Goal: Transaction & Acquisition: Purchase product/service

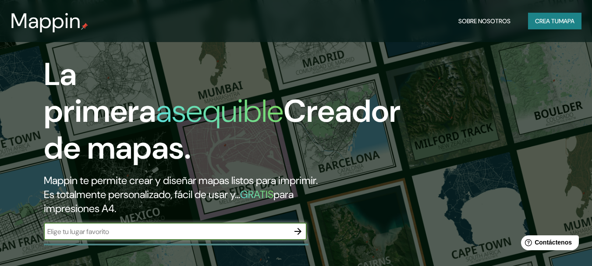
scroll to position [131, 0]
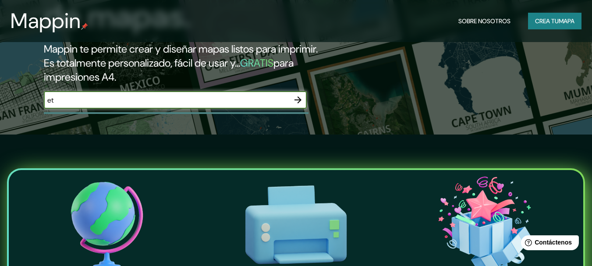
type input "e"
type input "Etruria"
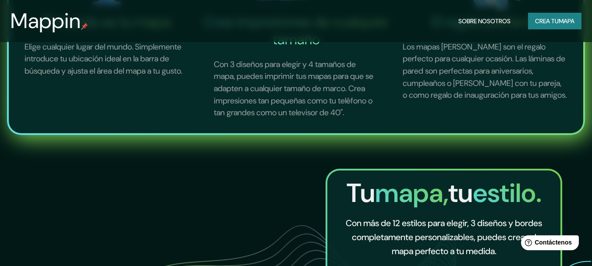
scroll to position [175, 0]
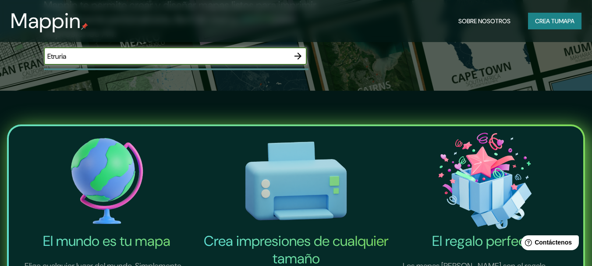
click at [297, 59] on icon "button" at bounding box center [298, 56] width 11 height 11
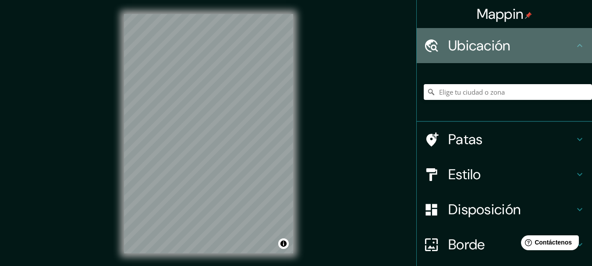
click at [575, 44] on icon at bounding box center [579, 45] width 11 height 11
click at [574, 44] on icon at bounding box center [579, 45] width 11 height 11
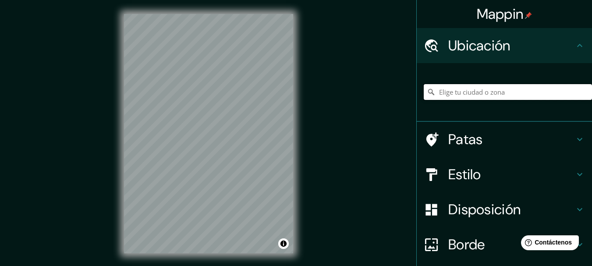
click at [508, 90] on input "Elige tu ciudad o zona" at bounding box center [508, 92] width 168 height 16
type input "e"
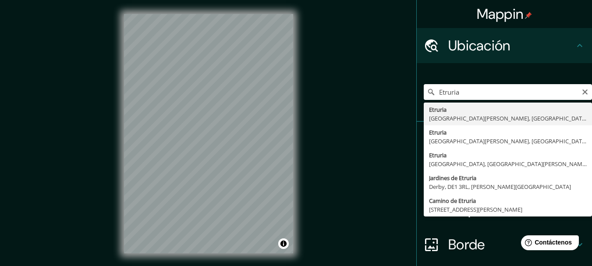
type input "Etruria, [GEOGRAPHIC_DATA][PERSON_NAME], [GEOGRAPHIC_DATA]"
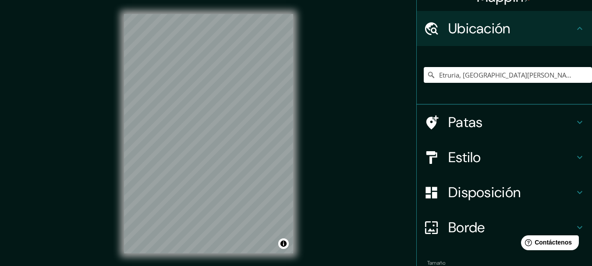
scroll to position [61, 0]
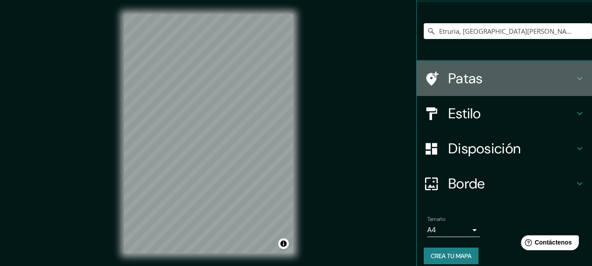
click at [574, 75] on icon at bounding box center [579, 78] width 11 height 11
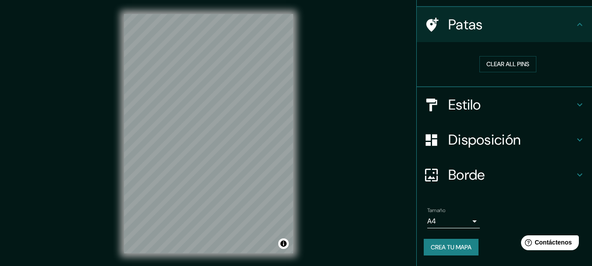
scroll to position [57, 0]
click at [526, 66] on button "Clear all pins" at bounding box center [507, 65] width 57 height 16
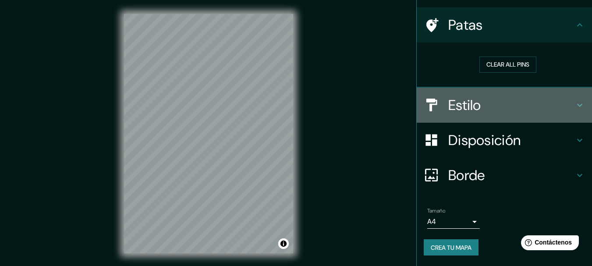
click at [575, 105] on icon at bounding box center [579, 105] width 11 height 11
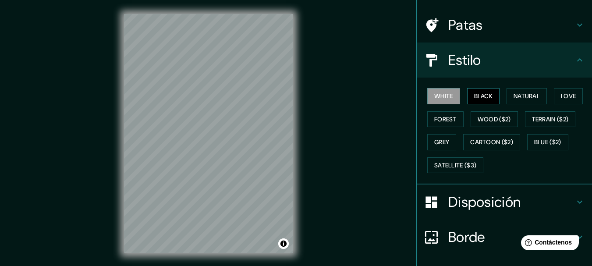
click at [482, 95] on button "Black" at bounding box center [483, 96] width 33 height 16
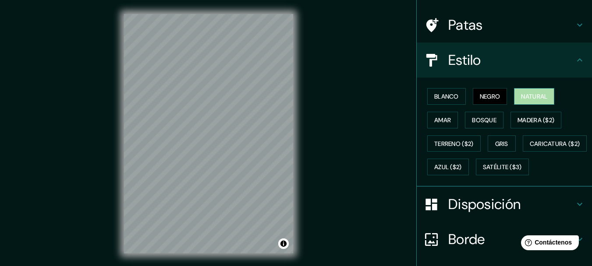
click at [523, 93] on font "Natural" at bounding box center [534, 96] width 26 height 8
click at [436, 118] on font "Amar" at bounding box center [442, 120] width 17 height 8
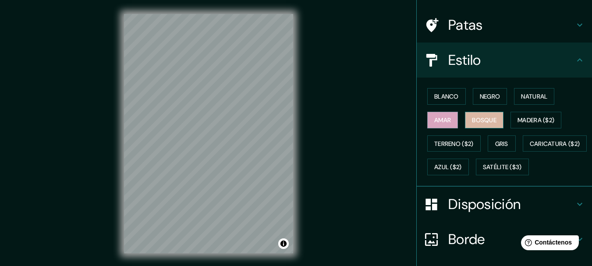
click at [496, 120] on button "Bosque" at bounding box center [484, 120] width 39 height 17
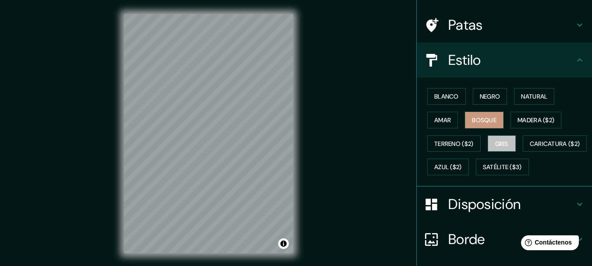
click at [504, 141] on font "Gris" at bounding box center [501, 144] width 13 height 8
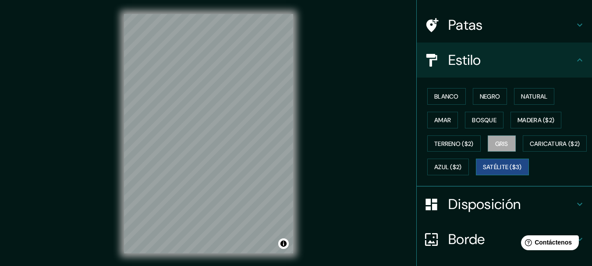
click at [483, 171] on font "Satélite ($3)" at bounding box center [502, 167] width 39 height 8
click at [463, 141] on font "Terreno ($2)" at bounding box center [453, 144] width 39 height 8
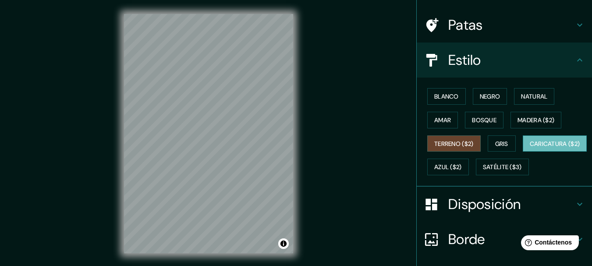
click at [530, 148] on font "Caricatura ($2)" at bounding box center [555, 144] width 50 height 8
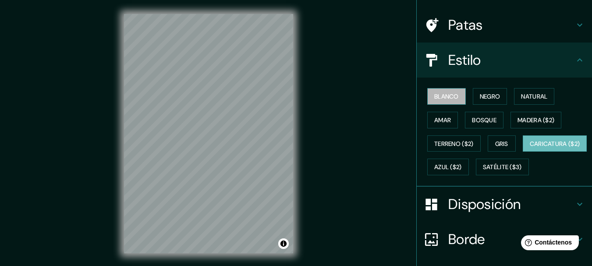
click at [443, 99] on font "Blanco" at bounding box center [446, 96] width 25 height 8
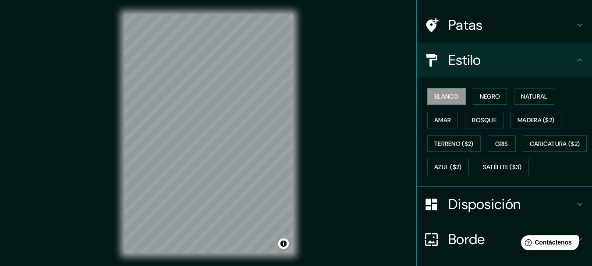
drag, startPoint x: 585, startPoint y: 93, endPoint x: 574, endPoint y: 157, distance: 65.3
click at [574, 157] on div "Blanco Negro Natural Amar Bosque Madera ($2) Terreno ($2) Gris Caricatura ($2) …" at bounding box center [508, 132] width 168 height 94
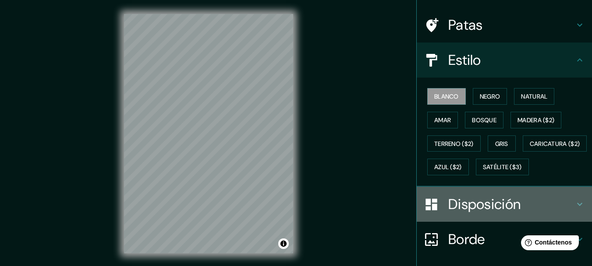
click at [571, 218] on div "Disposición" at bounding box center [504, 204] width 175 height 35
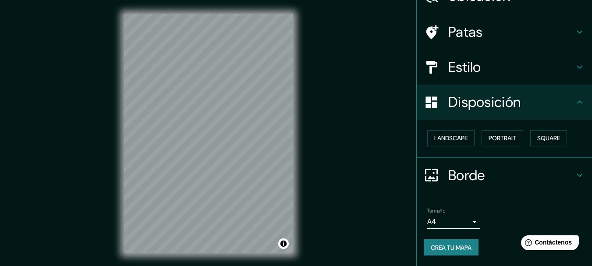
scroll to position [50, 0]
click at [434, 132] on font "Paisaje" at bounding box center [445, 137] width 22 height 11
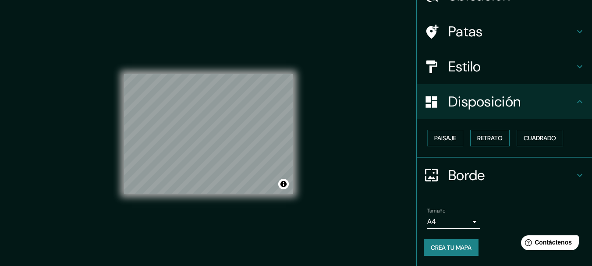
click at [492, 140] on font "Retrato" at bounding box center [489, 138] width 25 height 8
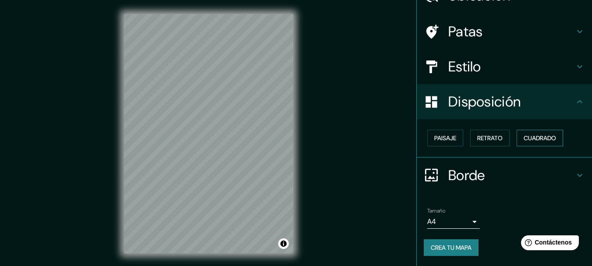
click at [523, 135] on font "Cuadrado" at bounding box center [539, 138] width 32 height 8
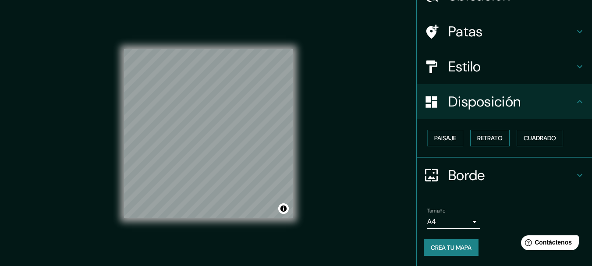
click at [477, 135] on font "Retrato" at bounding box center [489, 138] width 25 height 8
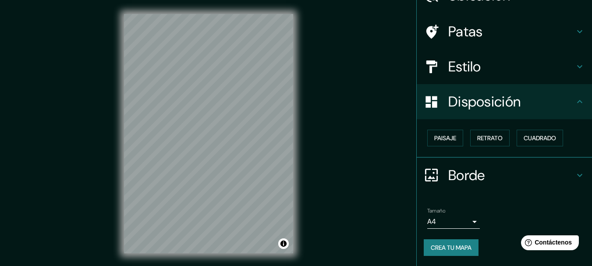
click at [574, 170] on icon at bounding box center [579, 175] width 11 height 11
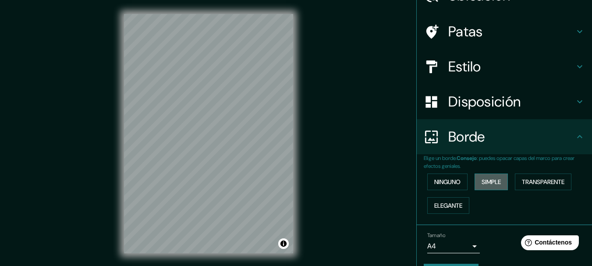
click at [488, 180] on font "Simple" at bounding box center [490, 182] width 19 height 8
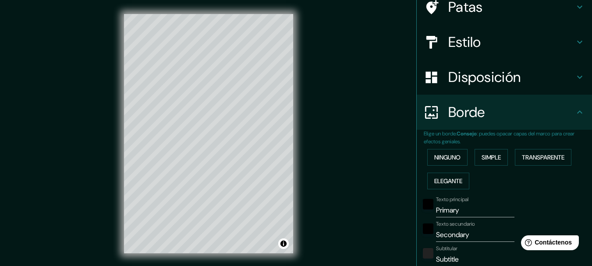
scroll to position [78, 0]
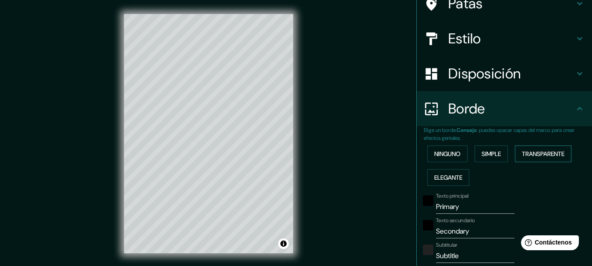
click at [526, 152] on font "Transparente" at bounding box center [543, 154] width 42 height 8
click at [451, 179] on font "Elegante" at bounding box center [448, 177] width 28 height 8
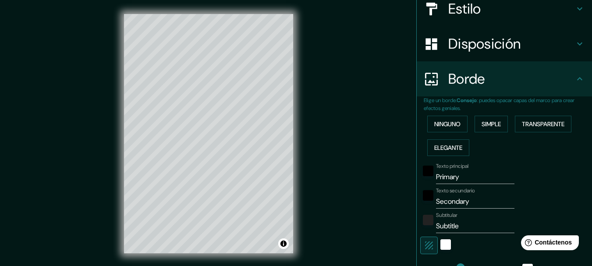
scroll to position [122, 0]
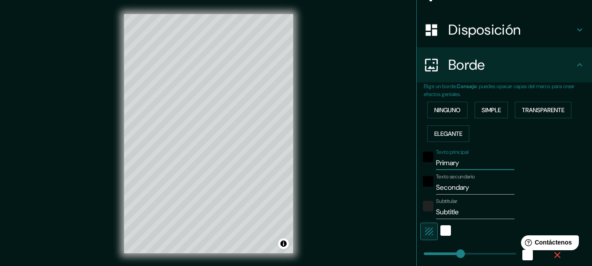
drag, startPoint x: 438, startPoint y: 167, endPoint x: 410, endPoint y: 173, distance: 28.4
click at [417, 173] on div "Elige un borde. Consejo : puedes opacar capas del marco para crear efectos geni…" at bounding box center [504, 220] width 175 height 276
type input "E"
type input "154"
type input "31"
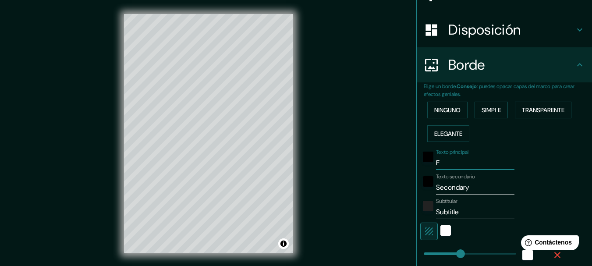
type input "31"
type input "15"
type input "Etr"
type input "154"
type input "31"
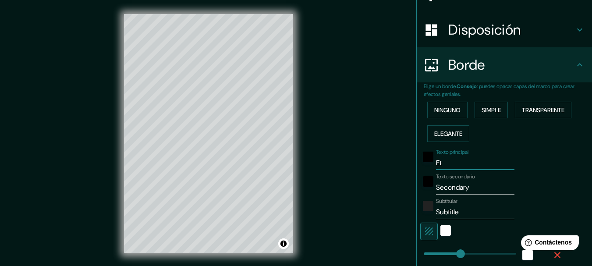
type input "31"
type input "15"
type input "Etru"
type input "154"
type input "31"
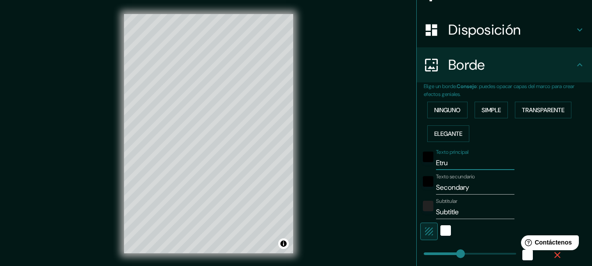
type input "31"
type input "15"
type input "Etruri"
type input "154"
type input "31"
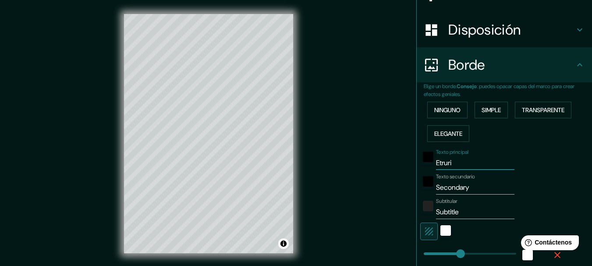
type input "31"
type input "15"
type input "Etruria"
type input "154"
type input "31"
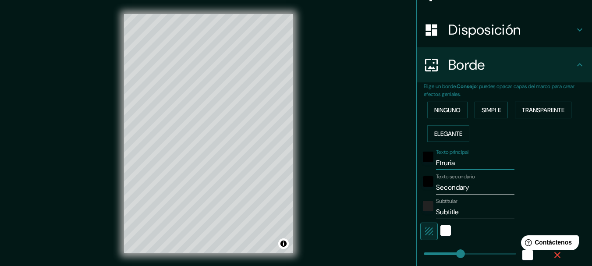
type input "31"
type input "15"
type input "Etruria"
drag, startPoint x: 465, startPoint y: 191, endPoint x: 423, endPoint y: 191, distance: 42.1
click at [423, 191] on div "Texto secundario Secondary" at bounding box center [492, 183] width 144 height 21
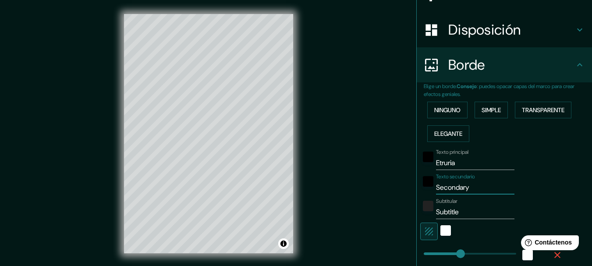
type input "c"
type input "154"
type input "31"
type input "15"
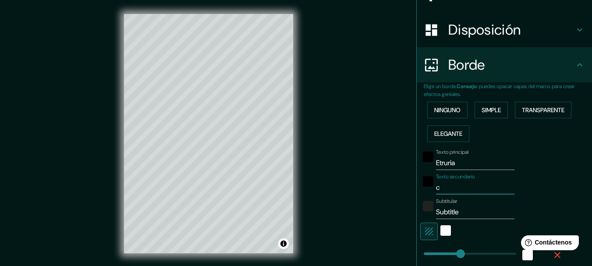
type input "co"
type input "154"
type input "31"
type input "15"
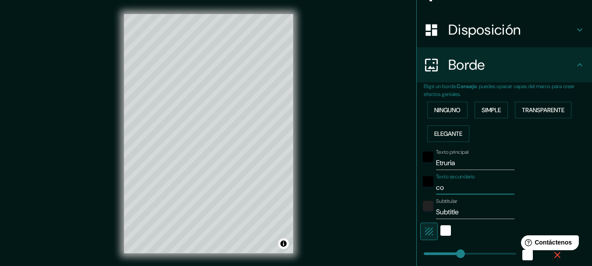
type input "cor"
type input "154"
type input "31"
type input "15"
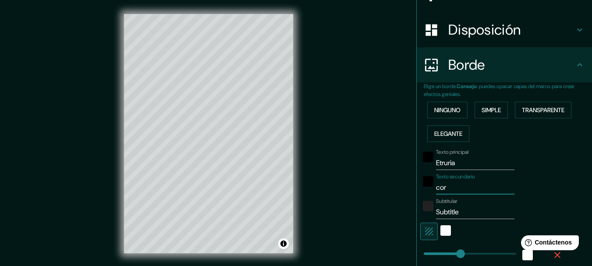
type input "co"
type input "154"
type input "31"
type input "15"
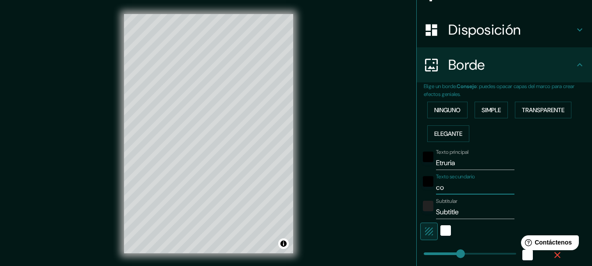
type input "c"
type input "154"
type input "31"
type input "15"
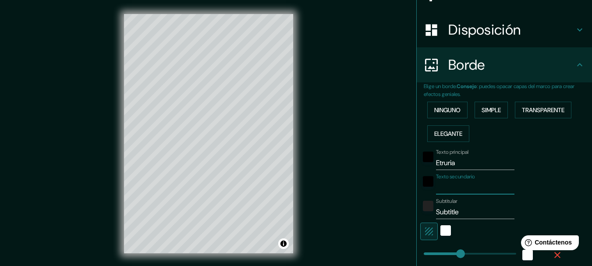
type input "154"
type input "31"
type input "15"
type input "c"
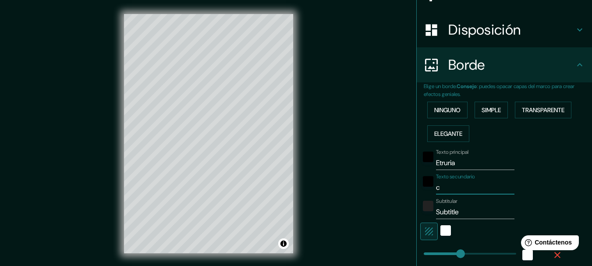
type input "154"
type input "31"
type input "15"
type input "córd"
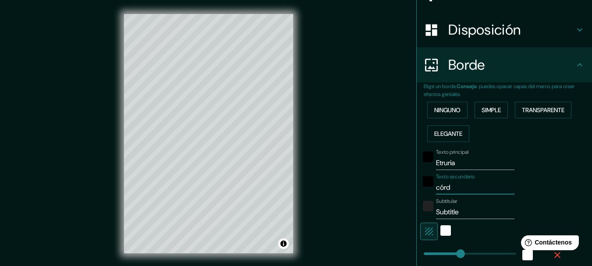
type input "154"
type input "31"
type input "15"
type input "[GEOGRAPHIC_DATA]"
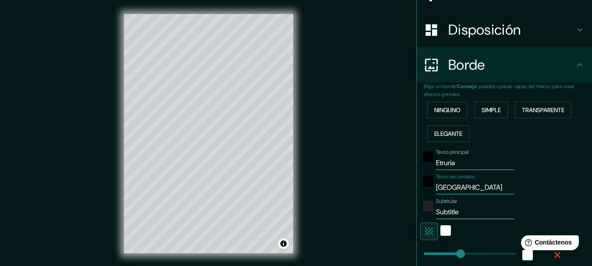
type input "154"
type input "31"
type input "15"
type input "[GEOGRAPHIC_DATA]"
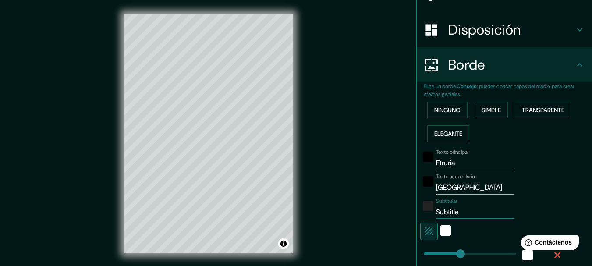
drag, startPoint x: 453, startPoint y: 213, endPoint x: 425, endPoint y: 216, distance: 28.2
click at [425, 216] on div "Subtitular Subtitle" at bounding box center [492, 208] width 144 height 21
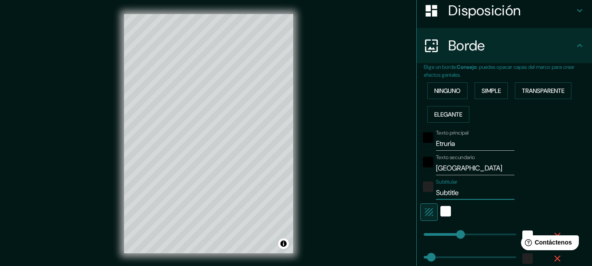
scroll to position [150, 0]
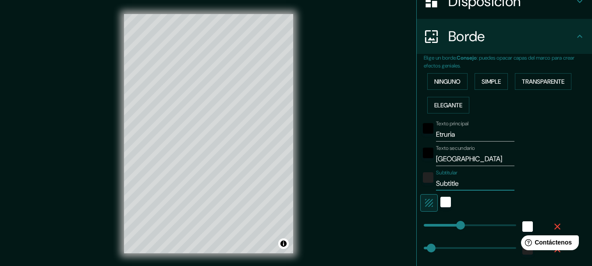
type input "c"
type input "154"
type input "31"
type input "15"
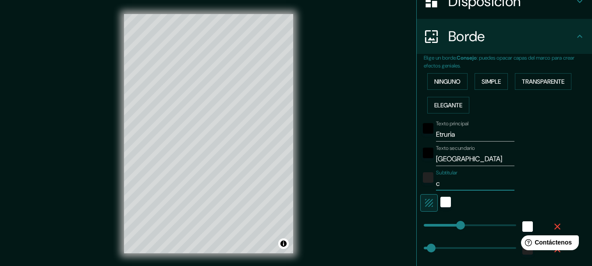
type input "ci"
type input "154"
type input "31"
type input "15"
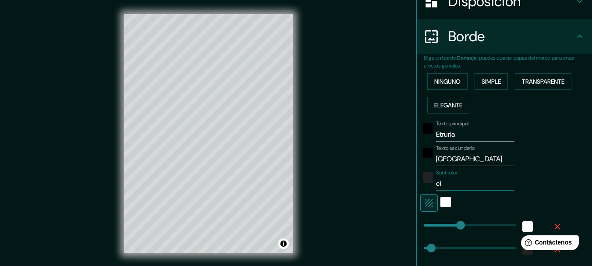
type input "cie"
type input "154"
type input "31"
type input "15"
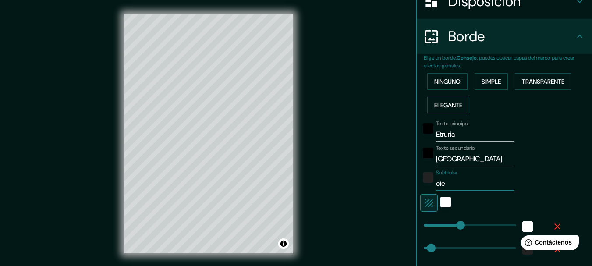
type input "ci"
type input "154"
type input "31"
type input "15"
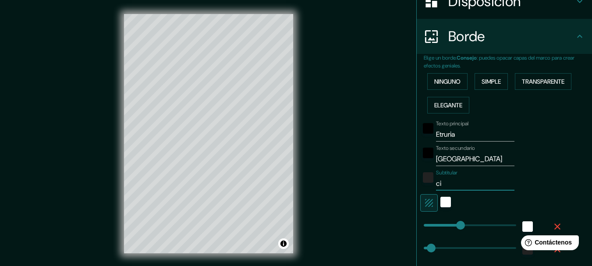
type input "c"
type input "154"
type input "31"
type input "15"
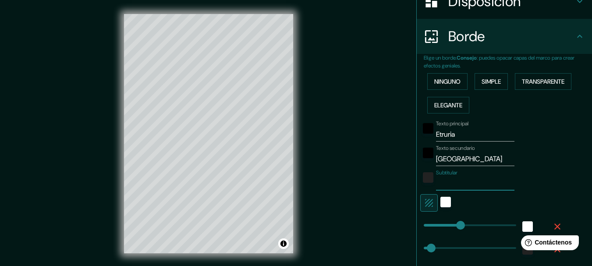
type input "154"
type input "31"
type input "15"
type input "C"
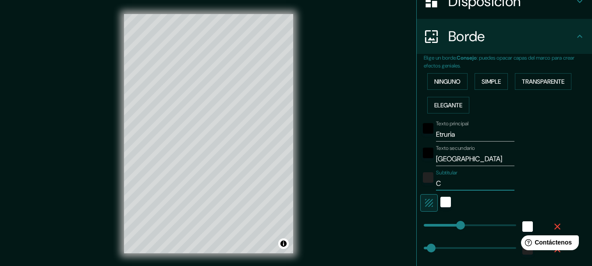
type input "154"
type input "31"
type input "15"
type input "Cie"
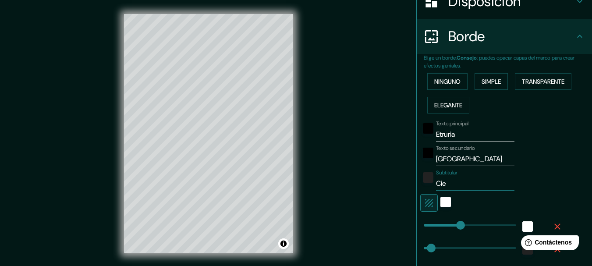
type input "154"
type input "31"
type input "15"
type input "Cielo"
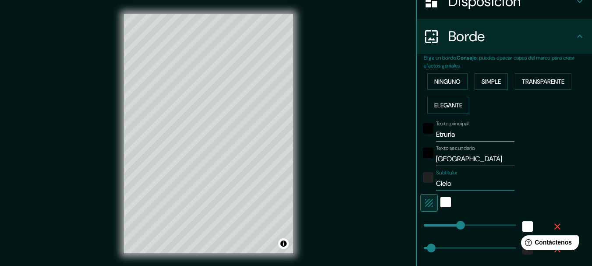
type input "154"
type input "31"
type input "15"
type input "Cielo"
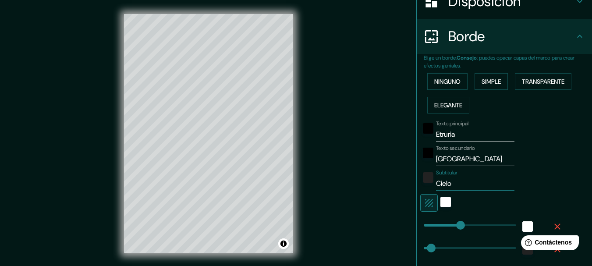
type input "154"
type input "31"
type input "15"
type input "Cielo P"
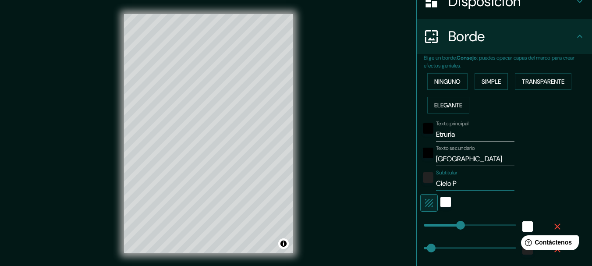
type input "154"
type input "31"
type input "15"
type input "Cielo Pas"
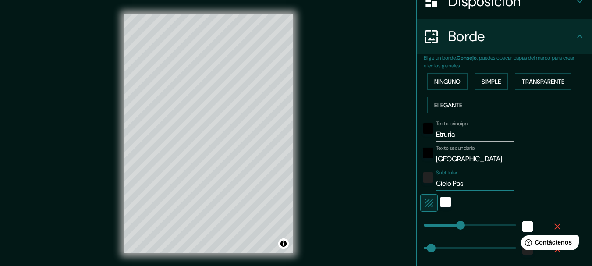
type input "154"
type input "31"
type input "15"
type input "Cielo Pastel"
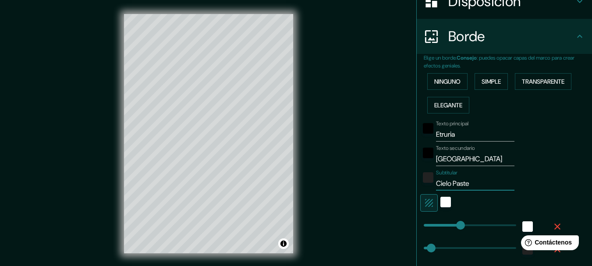
type input "154"
type input "31"
type input "15"
type input "Cielo Pasteleria"
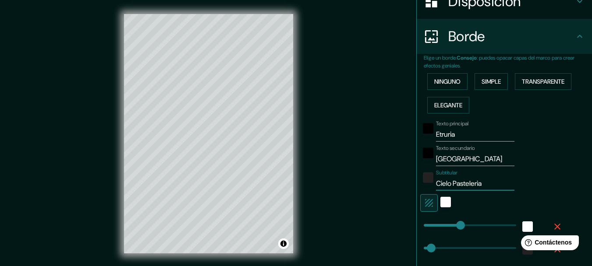
type input "154"
type input "31"
type input "15"
click at [474, 85] on button "Simple" at bounding box center [490, 81] width 33 height 17
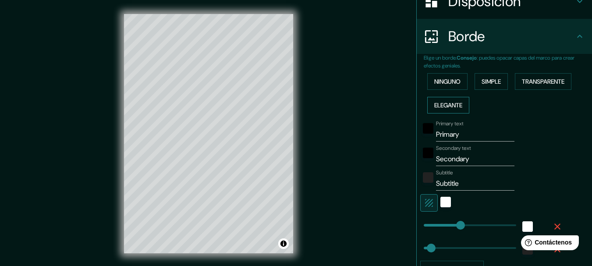
click at [458, 100] on font "Elegante" at bounding box center [448, 104] width 28 height 11
click at [481, 81] on font "Simple" at bounding box center [490, 82] width 19 height 8
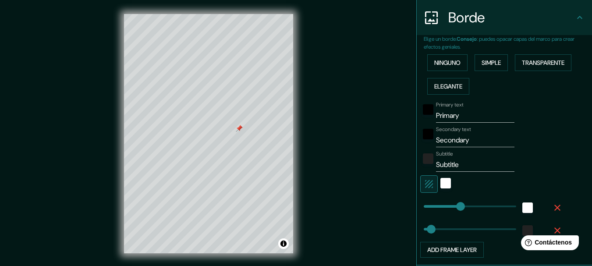
scroll to position [180, 0]
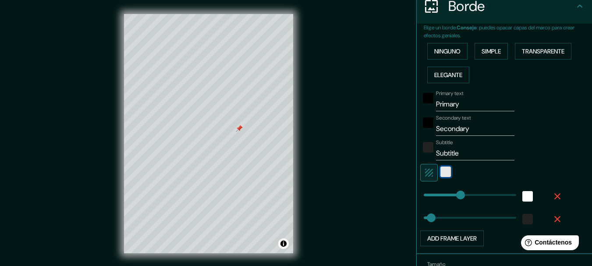
click at [440, 172] on div "white" at bounding box center [445, 171] width 11 height 11
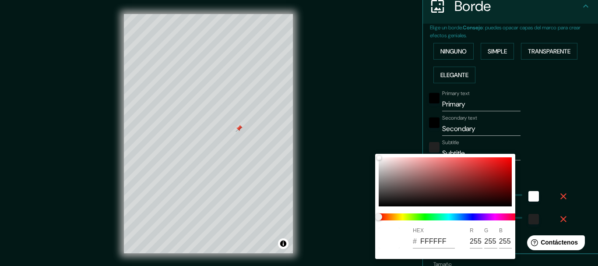
click at [560, 162] on div at bounding box center [299, 133] width 598 height 266
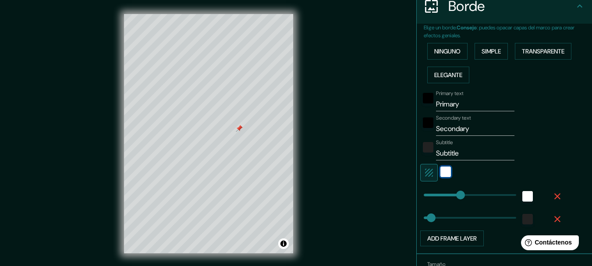
type input "154"
drag, startPoint x: 458, startPoint y: 102, endPoint x: 409, endPoint y: 106, distance: 49.2
click at [409, 106] on div "Mappin Ubicación Etruria, [GEOGRAPHIC_DATA][PERSON_NAME], [GEOGRAPHIC_DATA] Pat…" at bounding box center [296, 140] width 592 height 281
type input "e"
type input "154"
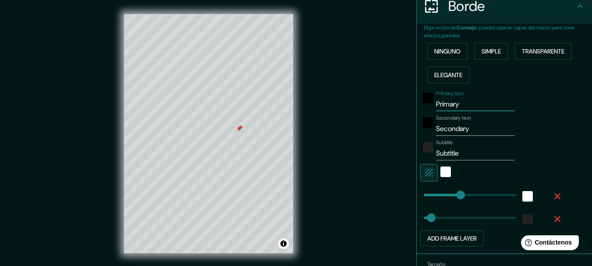
type input "31"
type input "etr"
type input "154"
type input "31"
type input "etrur"
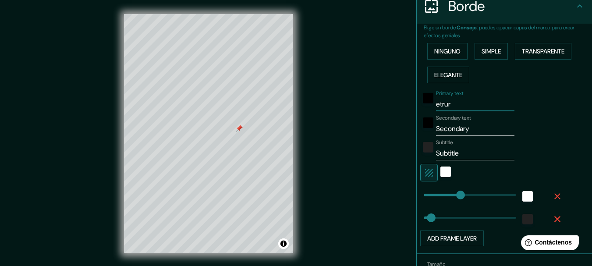
type input "154"
type input "31"
type input "etruria"
type input "154"
type input "31"
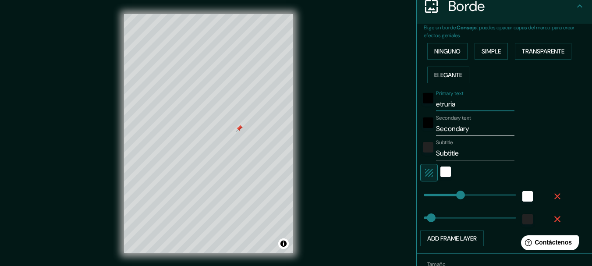
type input "etruria"
drag, startPoint x: 468, startPoint y: 126, endPoint x: 374, endPoint y: 134, distance: 94.5
click at [374, 134] on div "Mappin Ubicación Etruria, [GEOGRAPHIC_DATA][PERSON_NAME], [GEOGRAPHIC_DATA] Pat…" at bounding box center [296, 140] width 592 height 281
type input "c"
type input "154"
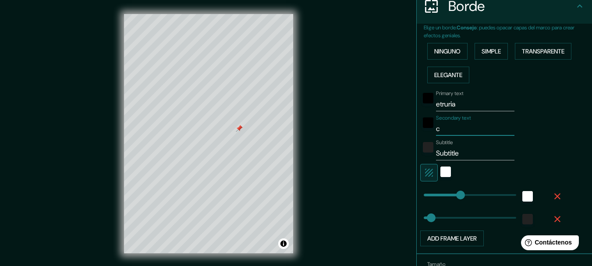
type input "31"
type input "cór"
type input "154"
type input "31"
type input "córdo"
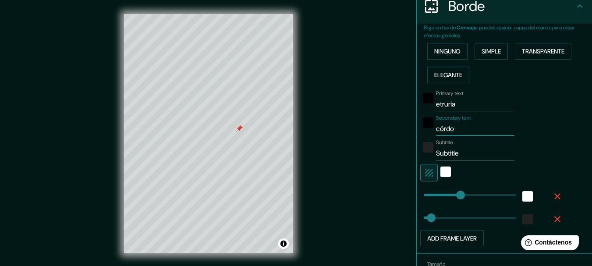
type input "154"
type input "31"
type input "[GEOGRAPHIC_DATA]"
type input "154"
type input "31"
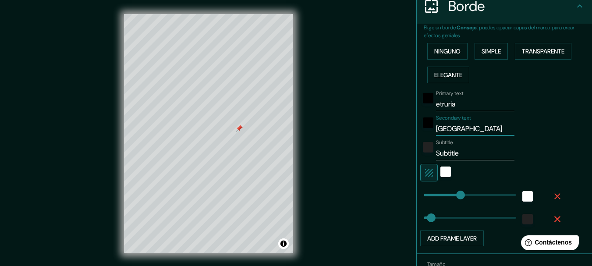
type input "[GEOGRAPHIC_DATA]"
drag, startPoint x: 397, startPoint y: 158, endPoint x: 389, endPoint y: 161, distance: 9.1
click at [389, 161] on div "Mappin Ubicación Etruria, [GEOGRAPHIC_DATA][PERSON_NAME], [GEOGRAPHIC_DATA] Pat…" at bounding box center [296, 140] width 592 height 281
type input "ci"
type input "154"
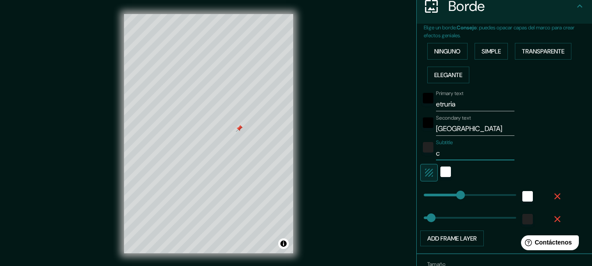
type input "31"
type input "ciel"
type input "154"
type input "31"
type input "ci"
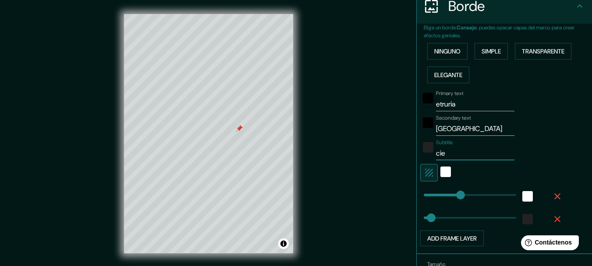
type input "154"
type input "31"
type input "c"
type input "154"
type input "31"
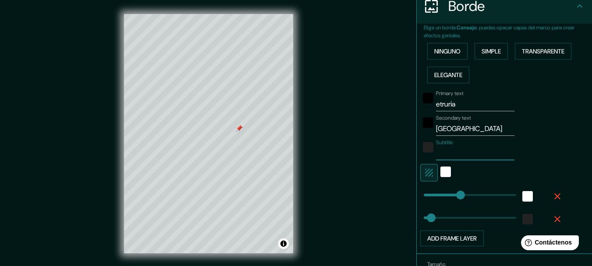
type input "154"
type input "31"
type input "C"
type input "154"
type input "31"
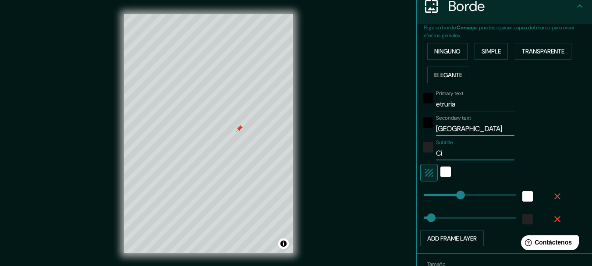
type input "Cie"
type input "154"
type input "31"
type input "Cielo p"
type input "154"
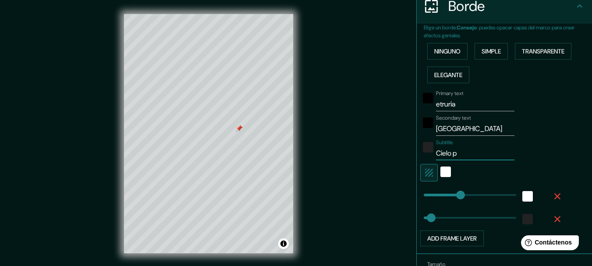
type input "31"
type input "Cielo"
type input "154"
type input "31"
drag, startPoint x: 454, startPoint y: 193, endPoint x: 459, endPoint y: 194, distance: 5.3
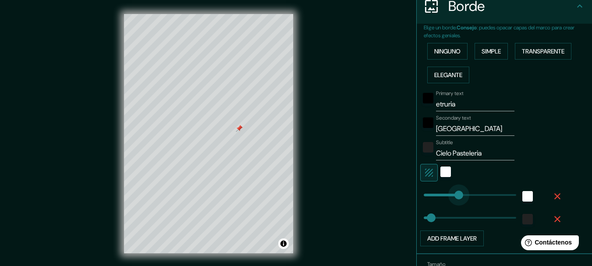
drag, startPoint x: 459, startPoint y: 194, endPoint x: 448, endPoint y: 192, distance: 12.0
drag, startPoint x: 448, startPoint y: 192, endPoint x: 441, endPoint y: 192, distance: 6.6
drag, startPoint x: 426, startPoint y: 217, endPoint x: 435, endPoint y: 217, distance: 9.2
drag, startPoint x: 435, startPoint y: 217, endPoint x: 428, endPoint y: 217, distance: 7.4
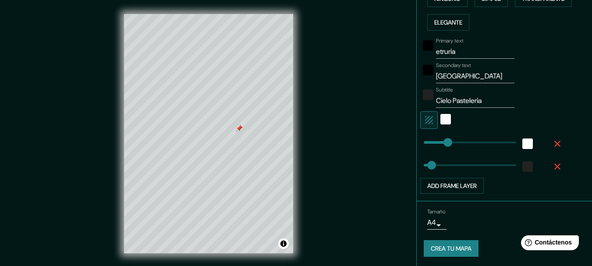
scroll to position [234, 0]
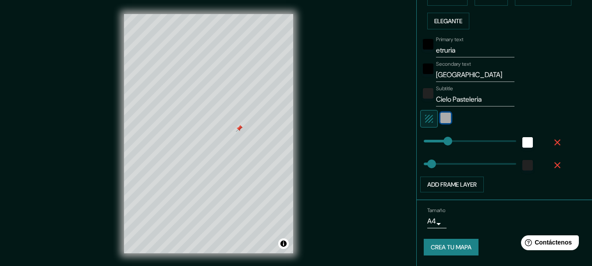
click at [440, 116] on div "white" at bounding box center [445, 118] width 11 height 11
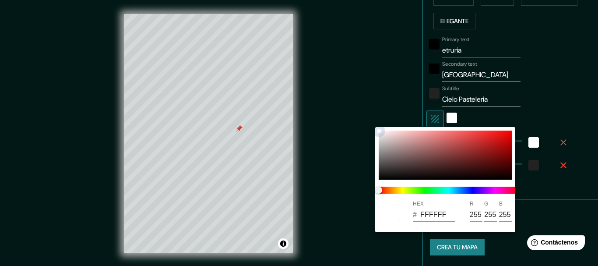
click at [438, 153] on div at bounding box center [445, 155] width 133 height 49
drag, startPoint x: 438, startPoint y: 153, endPoint x: 372, endPoint y: 120, distance: 74.0
click at [372, 120] on div "HEX # 403D3D R 64 G 61 B 61" at bounding box center [299, 133] width 598 height 266
drag, startPoint x: 384, startPoint y: 168, endPoint x: 377, endPoint y: 119, distance: 49.1
click at [377, 119] on div "HEX # 454242 R 69 G 66 B 66" at bounding box center [299, 133] width 598 height 266
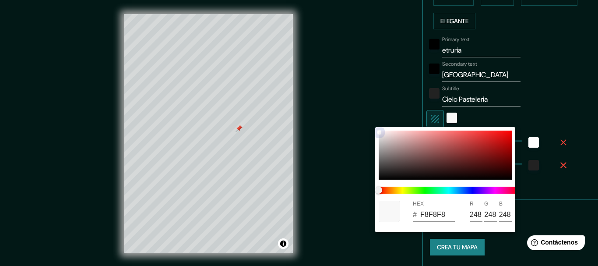
drag, startPoint x: 385, startPoint y: 166, endPoint x: 376, endPoint y: 127, distance: 40.4
click at [376, 127] on div "HEX # F8F8F8 R 248 G 248 B 248" at bounding box center [445, 179] width 140 height 105
click at [541, 99] on div at bounding box center [299, 133] width 598 height 266
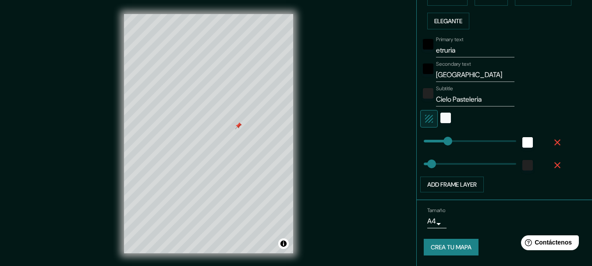
click at [444, 243] on font "Crea tu mapa" at bounding box center [451, 246] width 41 height 11
click at [444, 246] on font "Crea tu mapa" at bounding box center [451, 248] width 41 height 8
click at [424, 249] on button "Crea tu mapa" at bounding box center [451, 247] width 55 height 17
click at [440, 119] on div "blanco" at bounding box center [445, 118] width 11 height 11
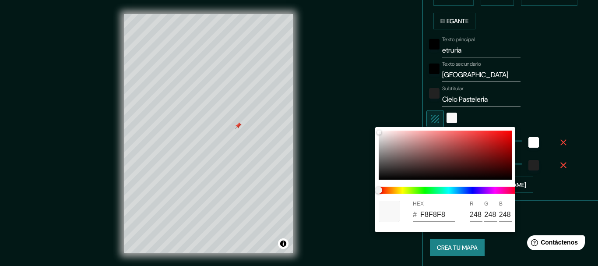
click at [442, 120] on div at bounding box center [299, 133] width 598 height 266
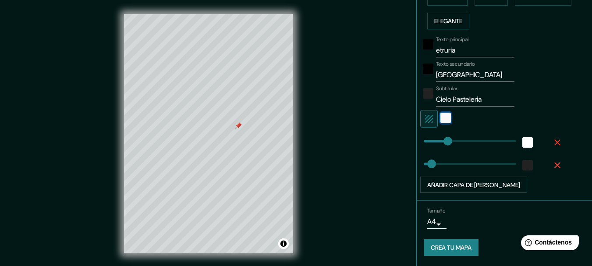
click at [442, 120] on div "blanco" at bounding box center [445, 118] width 11 height 11
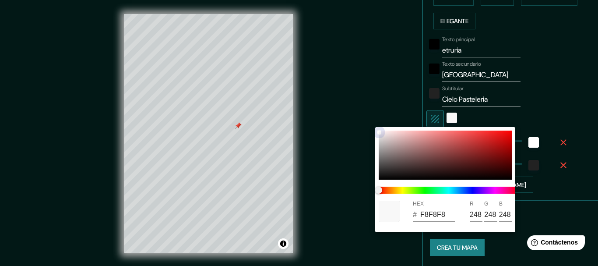
click at [380, 134] on div at bounding box center [380, 133] width 4 height 4
click at [544, 88] on div at bounding box center [299, 133] width 598 height 266
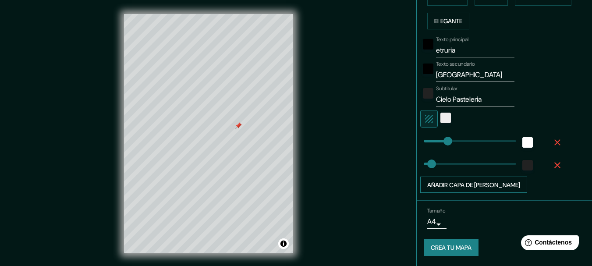
click at [491, 186] on font "Añadir capa de [PERSON_NAME]" at bounding box center [473, 185] width 93 height 8
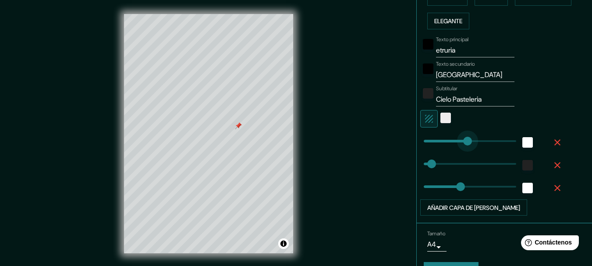
drag, startPoint x: 439, startPoint y: 139, endPoint x: 463, endPoint y: 139, distance: 24.1
drag, startPoint x: 463, startPoint y: 139, endPoint x: 432, endPoint y: 141, distance: 31.6
drag, startPoint x: 432, startPoint y: 141, endPoint x: 438, endPoint y: 141, distance: 6.6
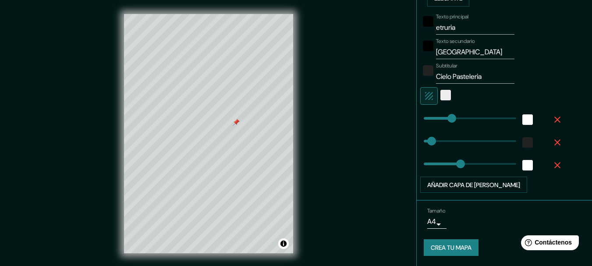
scroll to position [258, 0]
click at [554, 121] on icon "button" at bounding box center [557, 119] width 6 height 6
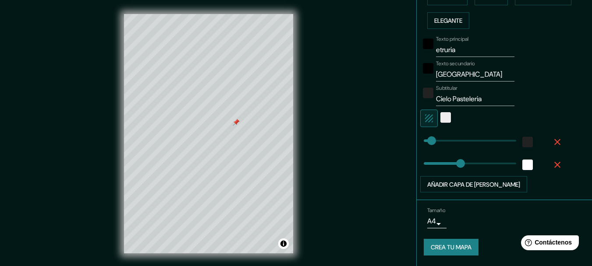
scroll to position [235, 0]
drag, startPoint x: 453, startPoint y: 163, endPoint x: 447, endPoint y: 163, distance: 6.6
drag, startPoint x: 447, startPoint y: 163, endPoint x: 454, endPoint y: 163, distance: 7.0
click at [460, 181] on font "Añadir capa de [PERSON_NAME]" at bounding box center [473, 184] width 93 height 8
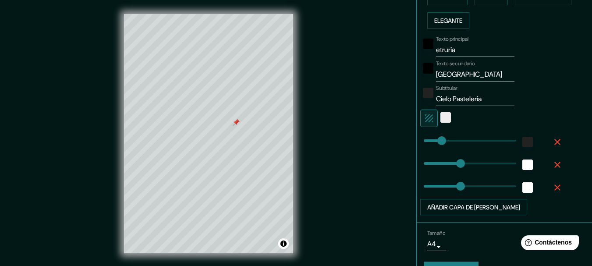
click at [552, 187] on icon "button" at bounding box center [557, 187] width 11 height 11
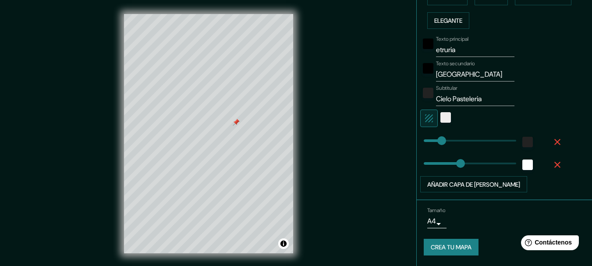
click at [552, 166] on icon "button" at bounding box center [557, 164] width 11 height 11
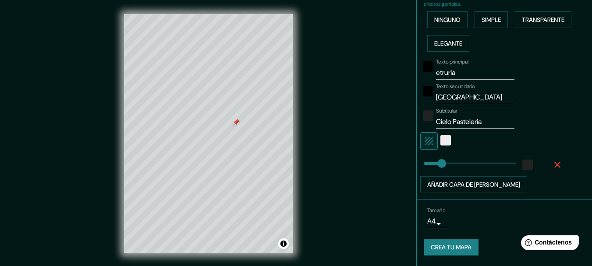
scroll to position [212, 0]
click at [552, 166] on icon "button" at bounding box center [557, 164] width 11 height 11
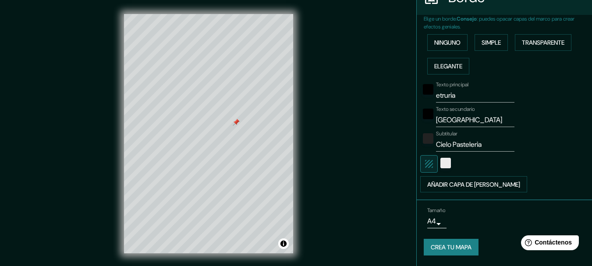
scroll to position [189, 0]
click at [491, 46] on font "Simple" at bounding box center [490, 43] width 19 height 8
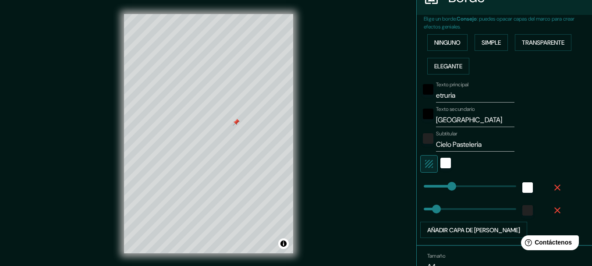
click at [464, 100] on input "etruria" at bounding box center [475, 95] width 78 height 14
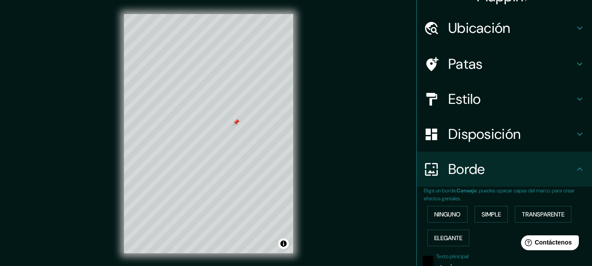
scroll to position [0, 0]
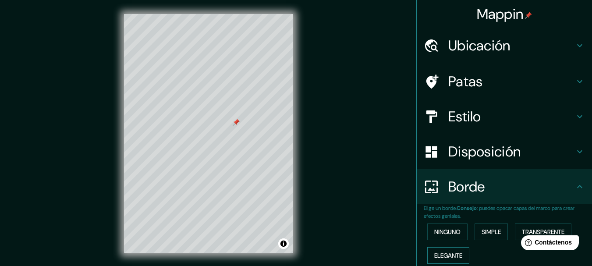
click at [453, 251] on font "Elegante" at bounding box center [448, 255] width 28 height 8
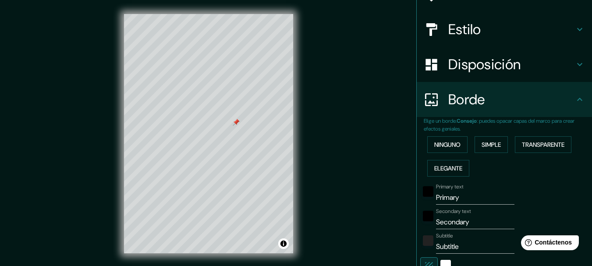
scroll to position [88, 0]
click at [496, 147] on font "Simple" at bounding box center [490, 144] width 19 height 8
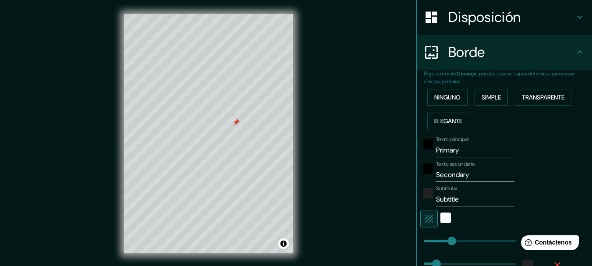
scroll to position [175, 0]
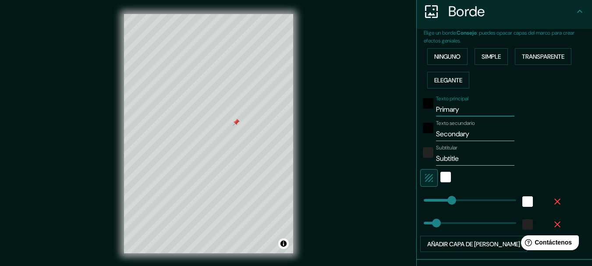
click at [404, 113] on div "Mappin Ubicación Etruria, [GEOGRAPHIC_DATA][PERSON_NAME], [GEOGRAPHIC_DATA] Pat…" at bounding box center [296, 140] width 592 height 281
drag, startPoint x: 467, startPoint y: 135, endPoint x: 398, endPoint y: 138, distance: 69.3
click at [398, 138] on div "Mappin Ubicación Etruria, [GEOGRAPHIC_DATA][PERSON_NAME], [GEOGRAPHIC_DATA] Pat…" at bounding box center [296, 140] width 592 height 281
drag, startPoint x: 396, startPoint y: 176, endPoint x: 390, endPoint y: 178, distance: 5.5
click at [390, 178] on div "Mappin Ubicación Etruria, [GEOGRAPHIC_DATA][PERSON_NAME], [GEOGRAPHIC_DATA] Pat…" at bounding box center [296, 140] width 592 height 281
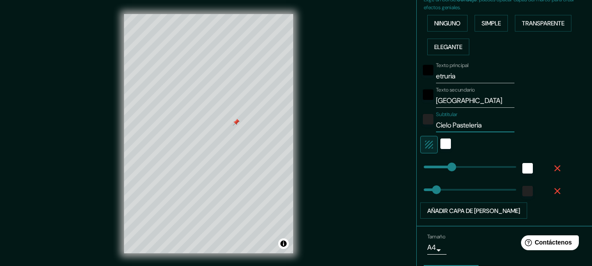
scroll to position [235, 0]
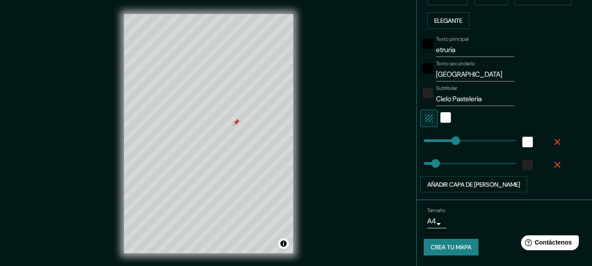
click at [427, 222] on body "Mappin Ubicación Etruria, [GEOGRAPHIC_DATA][PERSON_NAME], [GEOGRAPHIC_DATA] Pat…" at bounding box center [296, 133] width 592 height 266
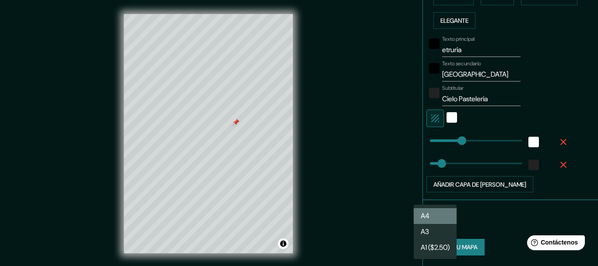
click at [439, 215] on li "A4" at bounding box center [435, 216] width 43 height 16
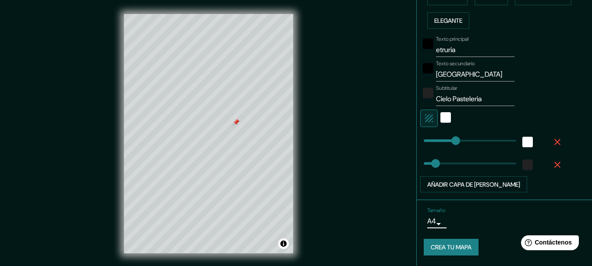
click at [445, 250] on font "Crea tu mapa" at bounding box center [451, 248] width 41 height 8
click at [283, 244] on button "Activar o desactivar atribución" at bounding box center [283, 243] width 11 height 11
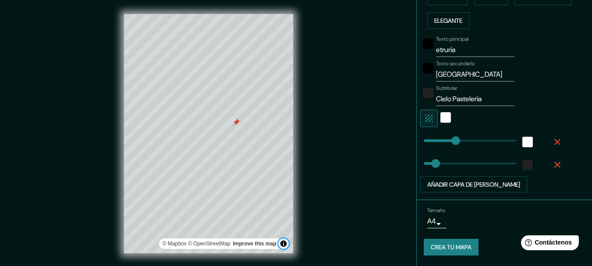
click at [283, 244] on button "Activar o desactivar atribución" at bounding box center [283, 243] width 11 height 11
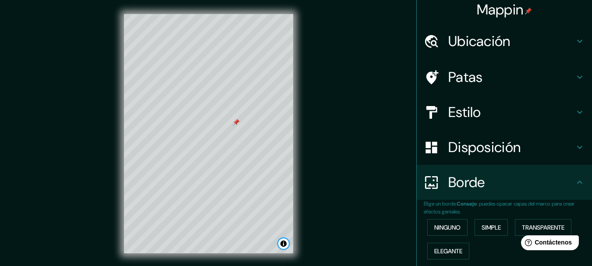
scroll to position [0, 0]
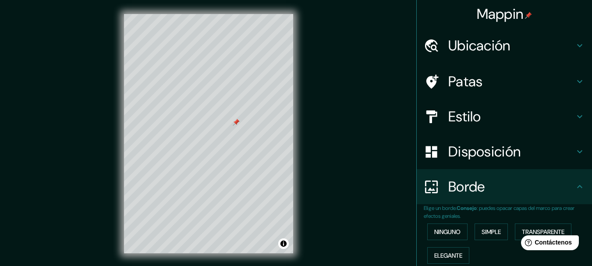
click at [491, 40] on font "Ubicación" at bounding box center [479, 45] width 62 height 18
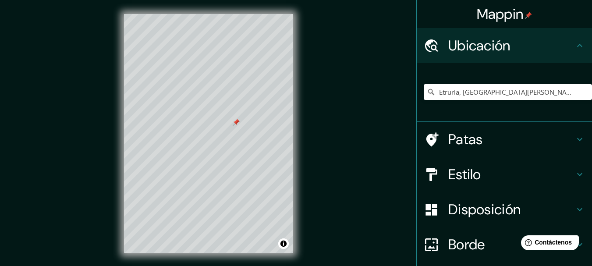
click at [491, 40] on font "Ubicación" at bounding box center [479, 45] width 62 height 18
click at [569, 134] on div "Patas" at bounding box center [504, 139] width 175 height 35
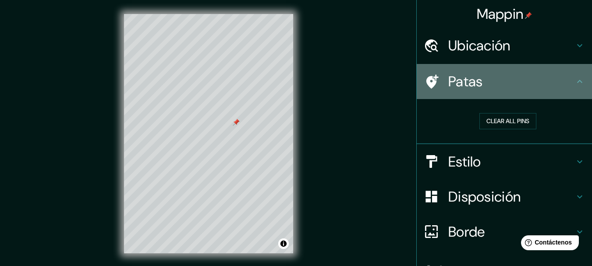
click at [569, 90] on div "Patas" at bounding box center [504, 81] width 175 height 35
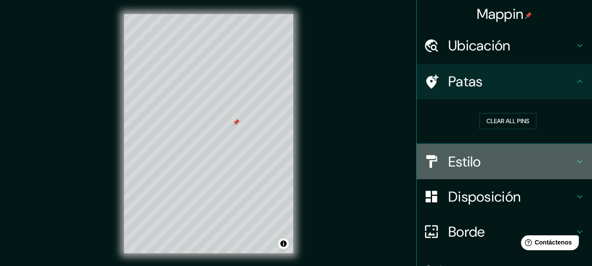
click at [574, 156] on icon at bounding box center [579, 161] width 11 height 11
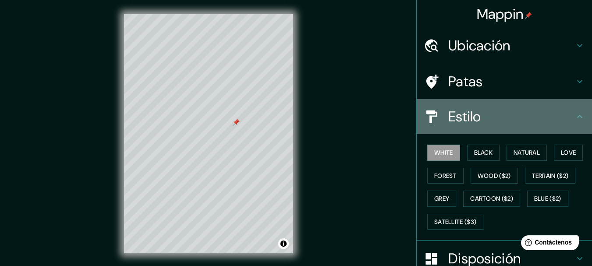
click at [574, 113] on icon at bounding box center [579, 116] width 11 height 11
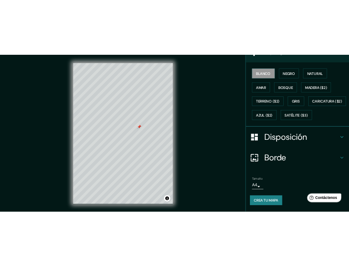
scroll to position [144, 0]
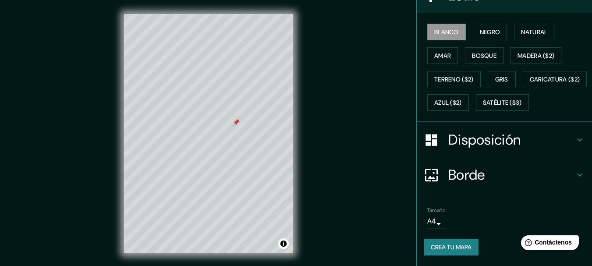
click at [463, 251] on font "Crea tu mapa" at bounding box center [451, 247] width 41 height 8
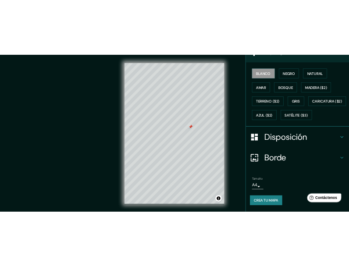
scroll to position [135, 0]
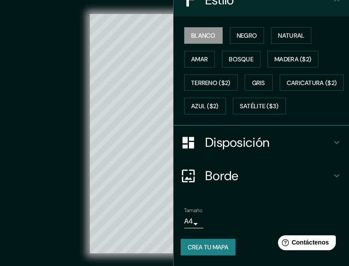
drag, startPoint x: 63, startPoint y: 60, endPoint x: 352, endPoint y: 11, distance: 292.7
click at [63, 60] on div "© Mapbox © OpenStreetMap Mejora este mapa" at bounding box center [175, 133] width 314 height 239
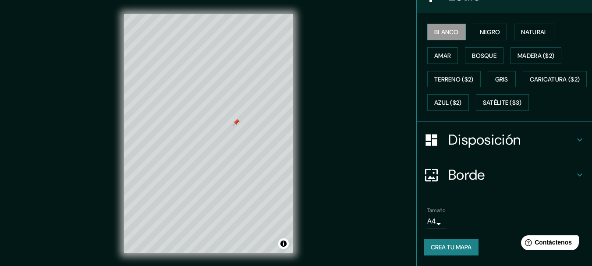
scroll to position [144, 0]
drag, startPoint x: 455, startPoint y: 245, endPoint x: 451, endPoint y: 259, distance: 14.4
click at [454, 244] on font "Crea tu mapa" at bounding box center [451, 247] width 41 height 8
drag, startPoint x: 253, startPoint y: 141, endPoint x: 243, endPoint y: 122, distance: 21.4
click at [243, 122] on div at bounding box center [245, 119] width 7 height 7
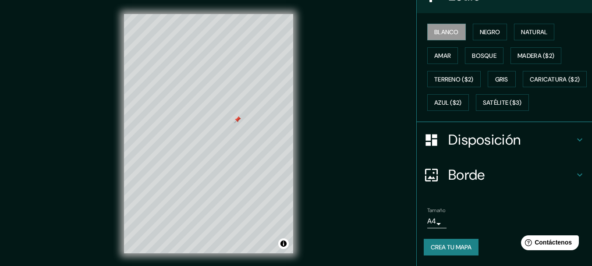
click at [440, 249] on font "Crea tu mapa" at bounding box center [451, 247] width 41 height 8
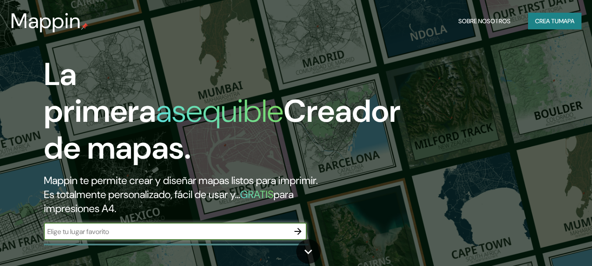
click at [219, 227] on input "text" at bounding box center [166, 231] width 245 height 10
type input "etruria"
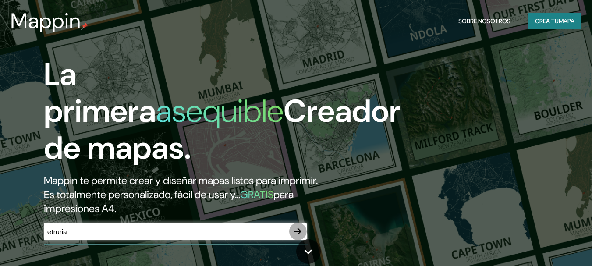
click at [297, 232] on icon "button" at bounding box center [298, 231] width 11 height 11
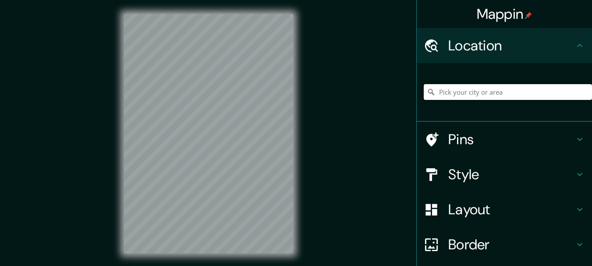
click at [450, 90] on input "Pick your city or area" at bounding box center [508, 92] width 168 height 16
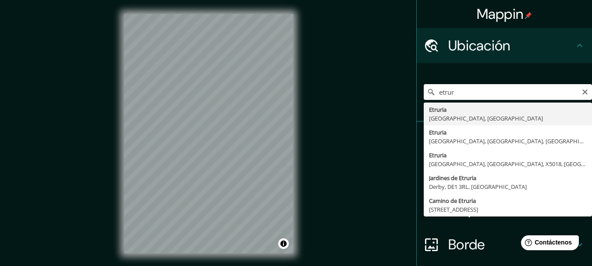
type input "Etruria, [GEOGRAPHIC_DATA][PERSON_NAME], [GEOGRAPHIC_DATA]"
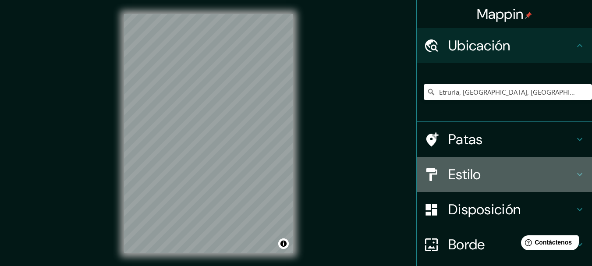
drag, startPoint x: 526, startPoint y: 166, endPoint x: 541, endPoint y: 163, distance: 15.5
click at [527, 166] on h4 "Estilo" at bounding box center [511, 175] width 126 height 18
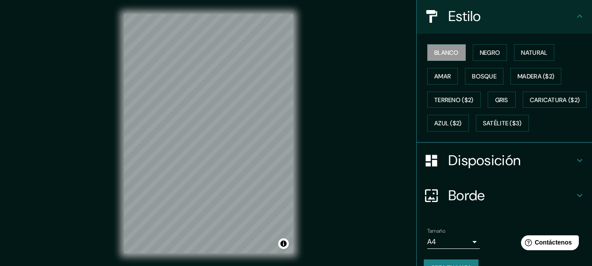
scroll to position [104, 0]
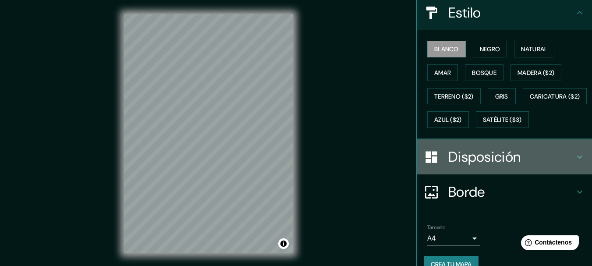
click at [525, 166] on h4 "Disposición" at bounding box center [511, 157] width 126 height 18
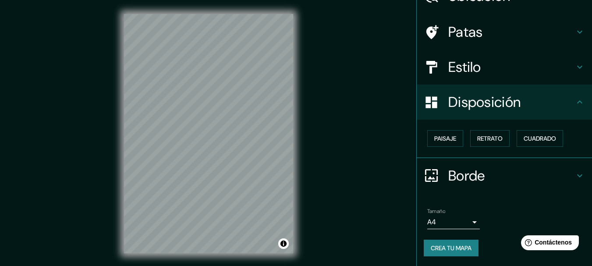
scroll to position [50, 0]
click at [477, 145] on button "Retrato" at bounding box center [489, 138] width 39 height 17
click at [476, 174] on font "Borde" at bounding box center [466, 175] width 37 height 18
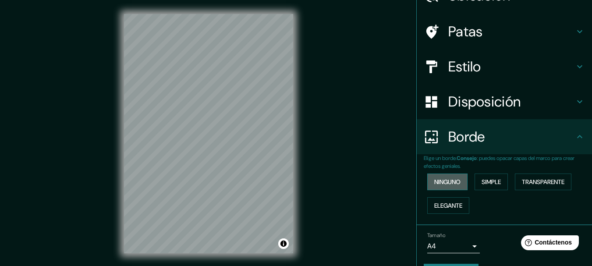
click at [456, 181] on button "Ninguno" at bounding box center [447, 181] width 40 height 17
click at [496, 181] on font "Simple" at bounding box center [490, 182] width 19 height 8
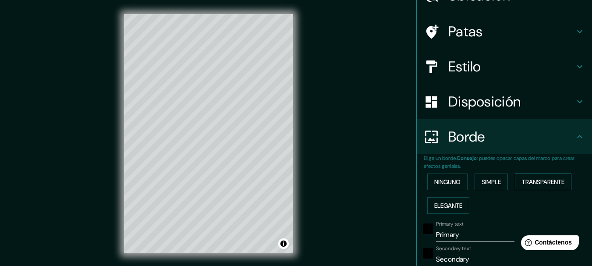
click at [525, 181] on font "Transparente" at bounding box center [543, 182] width 42 height 8
click at [459, 205] on button "Elegante" at bounding box center [448, 205] width 42 height 17
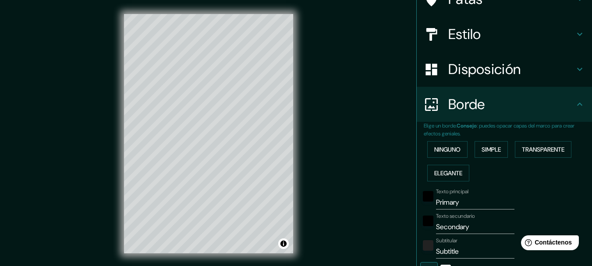
scroll to position [94, 0]
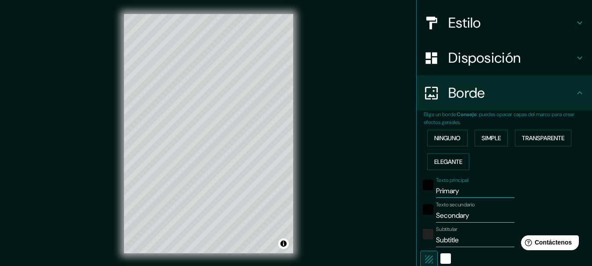
drag, startPoint x: 462, startPoint y: 191, endPoint x: 402, endPoint y: 198, distance: 60.9
click at [402, 198] on div "Mappin Ubicación Etruria, [GEOGRAPHIC_DATA][PERSON_NAME], [GEOGRAPHIC_DATA] Pat…" at bounding box center [296, 140] width 592 height 281
type input "et"
type input "154"
type input "31"
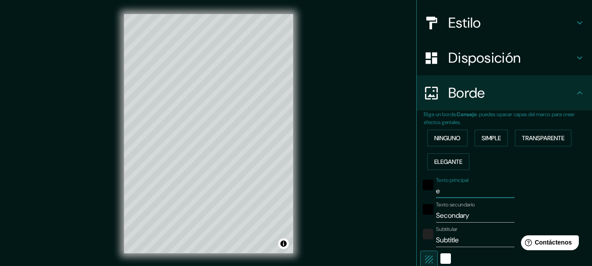
type input "31"
type input "15"
type input "etruria"
type input "154"
type input "31"
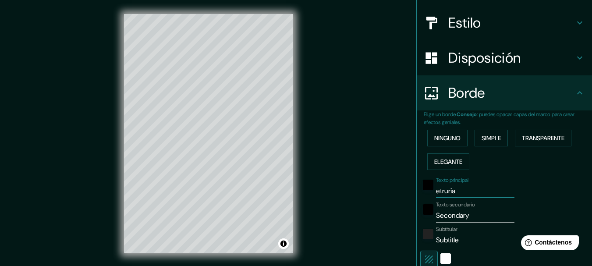
type input "31"
type input "15"
type input "etruria"
drag, startPoint x: 467, startPoint y: 213, endPoint x: 404, endPoint y: 205, distance: 64.1
click at [404, 205] on div "Mappin Ubicación Etruria, [GEOGRAPHIC_DATA][PERSON_NAME], [GEOGRAPHIC_DATA] Pat…" at bounding box center [296, 140] width 592 height 281
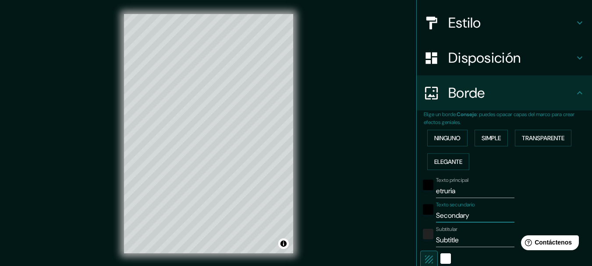
type input "c"
type input "154"
type input "31"
type input "15"
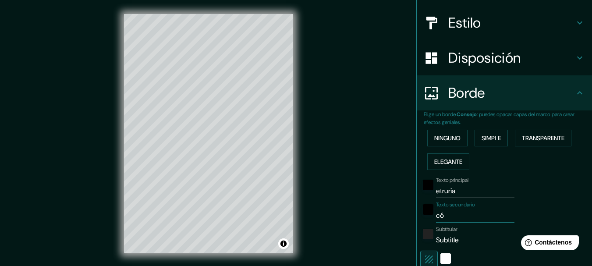
type input "cór"
type input "154"
type input "31"
type input "15"
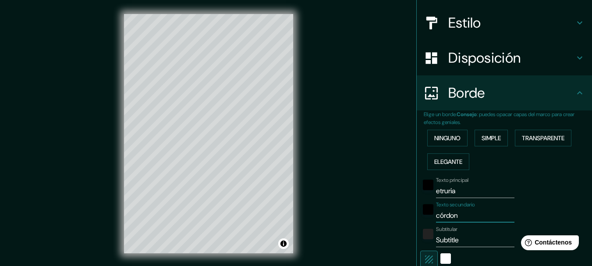
type input "córdona"
type input "154"
type input "31"
type input "15"
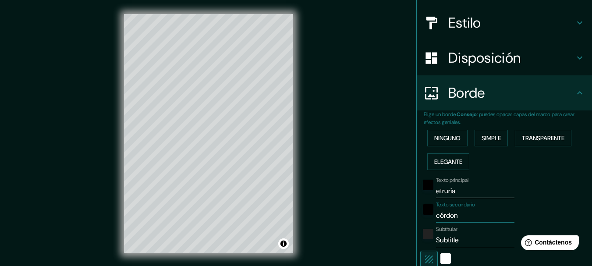
type input "córdo"
type input "154"
type input "31"
type input "15"
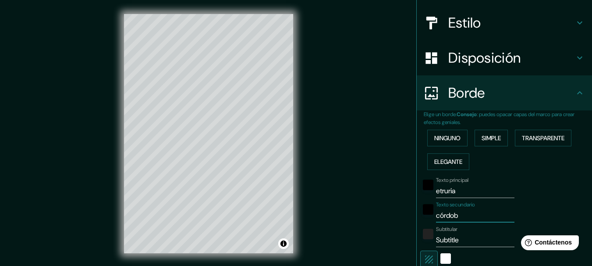
type input "[GEOGRAPHIC_DATA]"
type input "154"
type input "31"
type input "15"
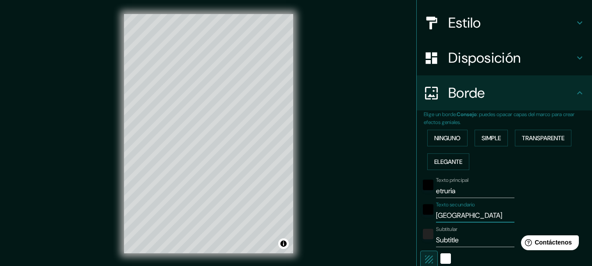
type input "[GEOGRAPHIC_DATA]"
drag, startPoint x: 427, startPoint y: 233, endPoint x: 371, endPoint y: 233, distance: 55.6
click at [371, 233] on div "Mappin Ubicación Etruria, [GEOGRAPHIC_DATA][PERSON_NAME], [GEOGRAPHIC_DATA] Pat…" at bounding box center [296, 140] width 592 height 281
type input "Cielo"
type input "154"
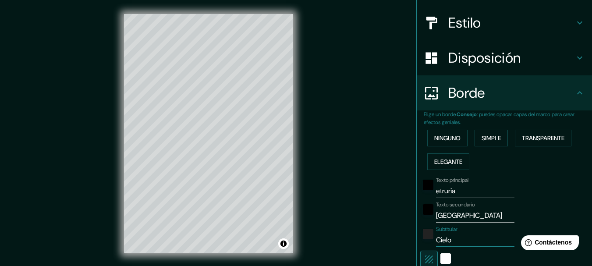
type input "31"
type input "15"
type input "Cielo PAsteleria"
type input "154"
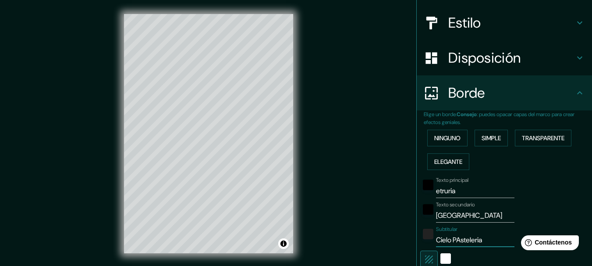
type input "31"
type input "15"
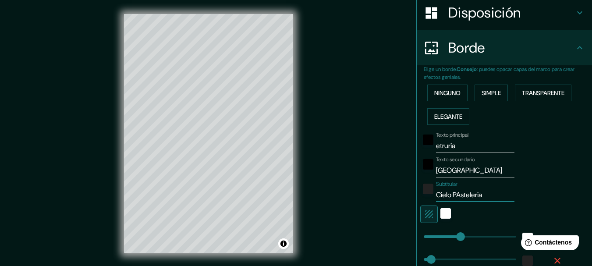
scroll to position [146, 0]
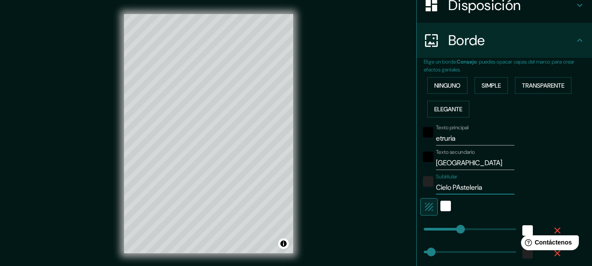
click at [454, 185] on input "Cielo PAsteleria" at bounding box center [475, 187] width 78 height 14
type input "Cielo Psteleria"
type input "154"
type input "31"
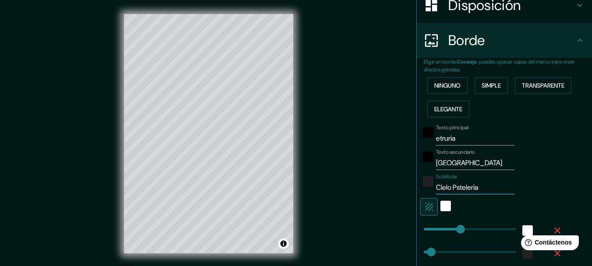
type input "15"
type input "Cielo Pasteleria"
type input "154"
type input "31"
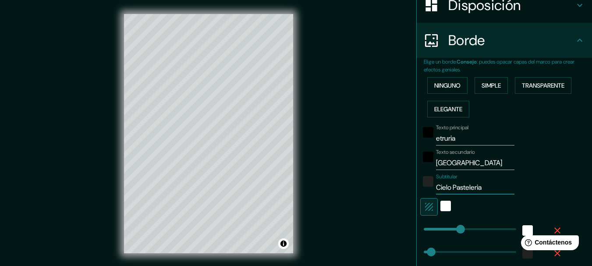
type input "15"
type input "Cielo Pasteleria"
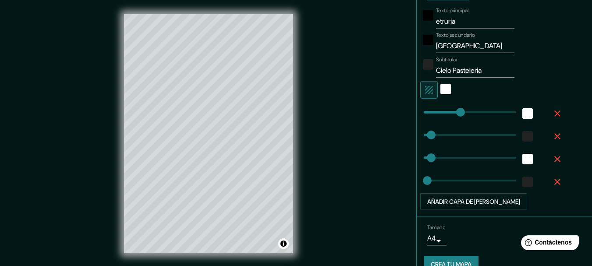
scroll to position [280, 0]
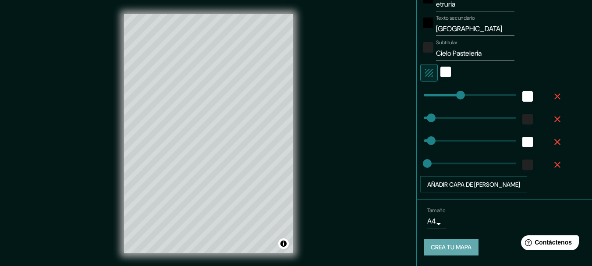
click at [469, 241] on button "Crea tu mapa" at bounding box center [451, 247] width 55 height 17
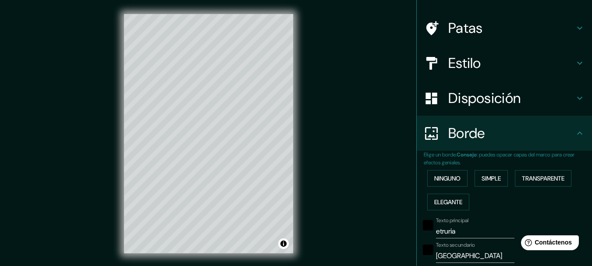
scroll to position [88, 0]
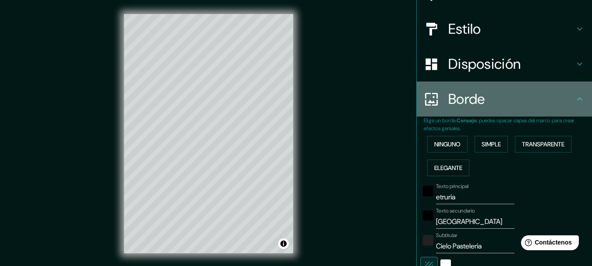
click at [574, 102] on icon at bounding box center [579, 99] width 11 height 11
click at [575, 98] on icon at bounding box center [579, 99] width 11 height 11
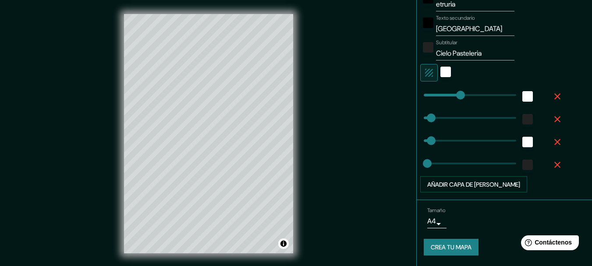
scroll to position [15, 0]
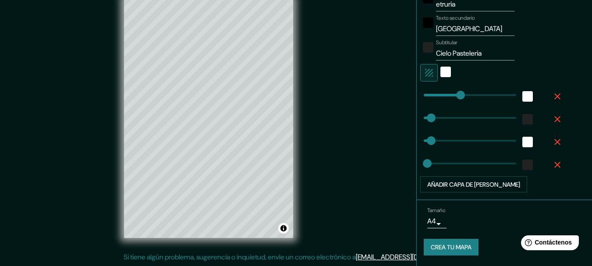
click at [337, 216] on div "Mappin Ubicación Etruria, Provincia de Córdoba, Argentina Patas Estilo Disposic…" at bounding box center [296, 125] width 592 height 281
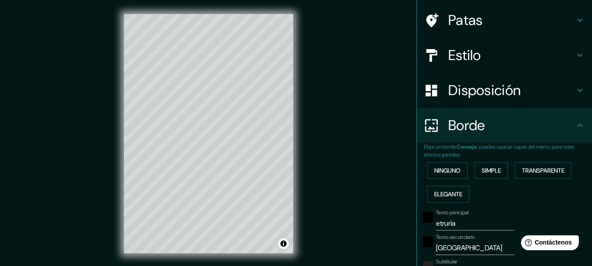
scroll to position [0, 0]
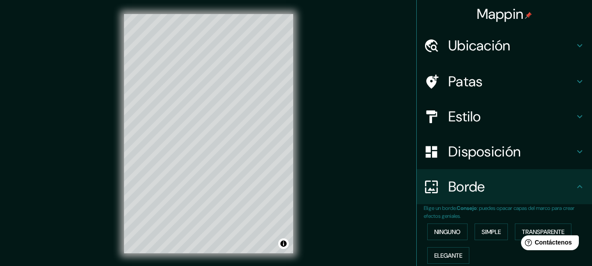
click at [511, 13] on font "Mappin" at bounding box center [500, 14] width 47 height 18
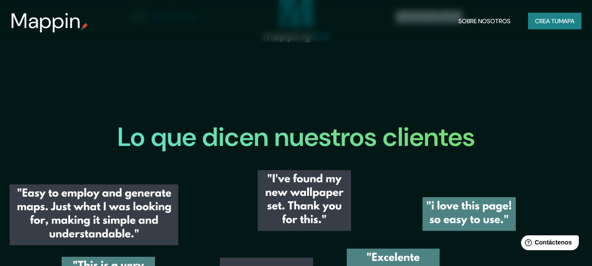
scroll to position [845, 0]
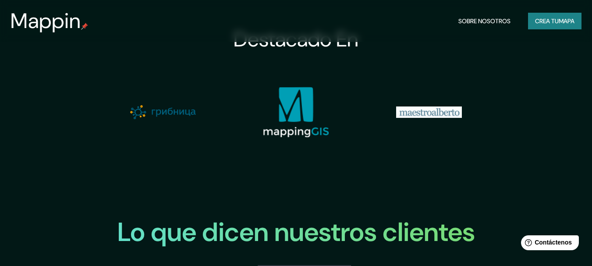
click at [306, 132] on img at bounding box center [296, 112] width 66 height 51
